Goal: Task Accomplishment & Management: Manage account settings

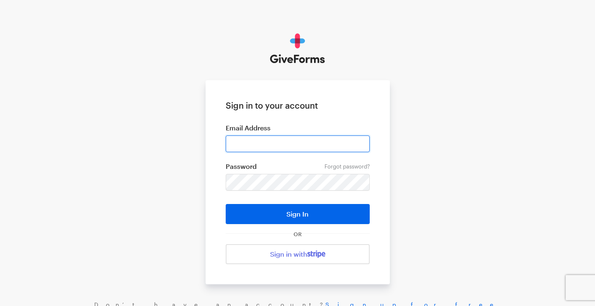
type input "alan@pahar-trust.org"
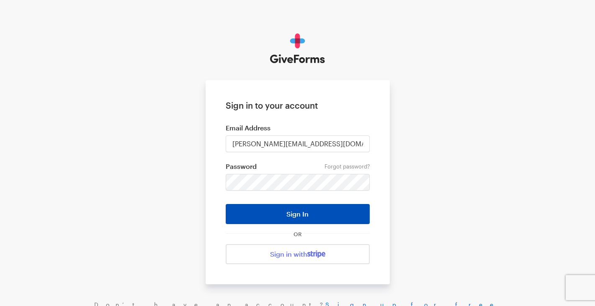
click at [291, 213] on button "Sign In" at bounding box center [298, 214] width 144 height 20
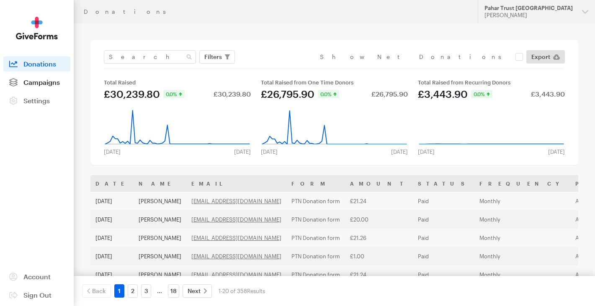
click at [38, 83] on span "Campaigns" at bounding box center [41, 82] width 36 height 8
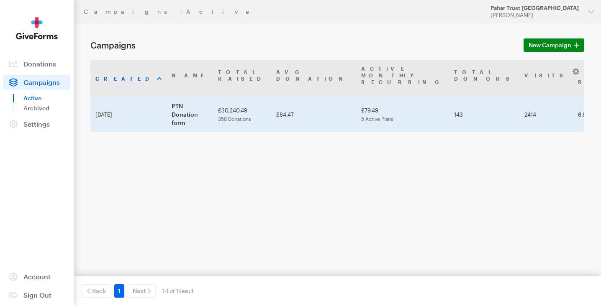
click at [186, 97] on td "PTN Donation form" at bounding box center [190, 114] width 46 height 35
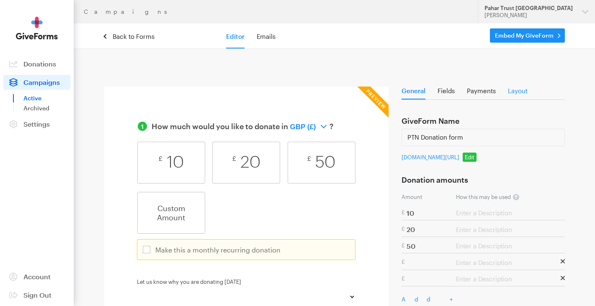
click at [518, 90] on link "Layout" at bounding box center [518, 92] width 20 height 11
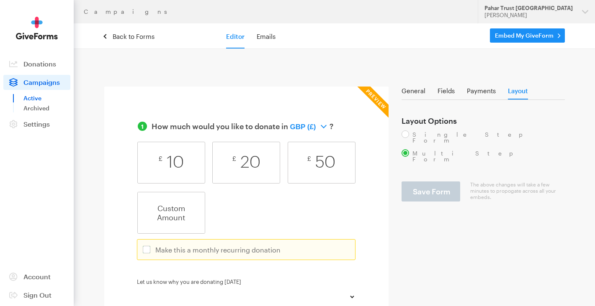
click at [556, 34] on link "Embed My GiveForm" at bounding box center [527, 35] width 75 height 14
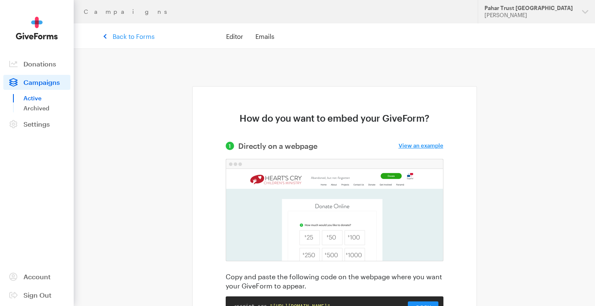
click at [141, 35] on link "Back to Forms" at bounding box center [129, 37] width 50 height 8
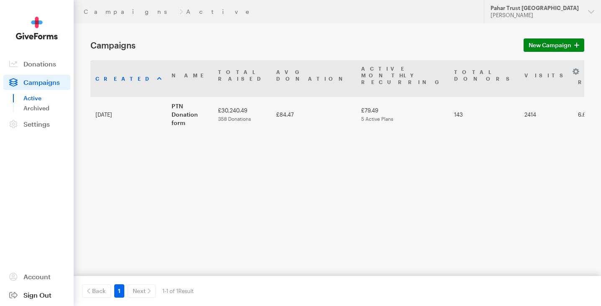
click at [37, 299] on span "Sign Out" at bounding box center [37, 295] width 28 height 8
